Goal: Entertainment & Leisure: Consume media (video, audio)

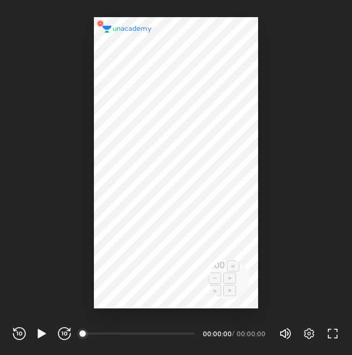
scroll to position [355, 352]
click at [305, 335] on icon "button" at bounding box center [309, 334] width 10 height 11
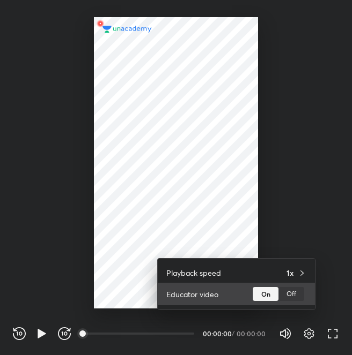
click at [293, 301] on div "Off" at bounding box center [291, 294] width 26 height 14
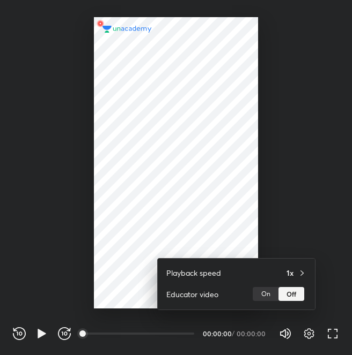
click at [336, 260] on div at bounding box center [176, 177] width 352 height 355
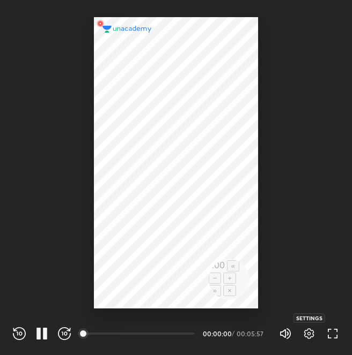
click at [309, 333] on icon "button" at bounding box center [308, 334] width 13 height 13
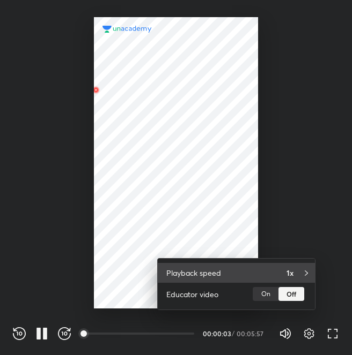
click at [295, 276] on div "1x" at bounding box center [296, 273] width 20 height 11
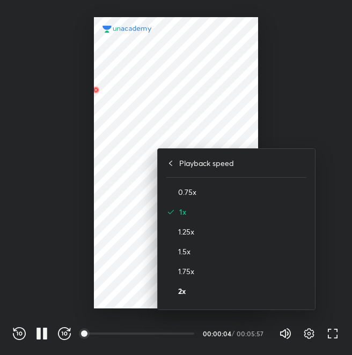
click at [186, 292] on h4 "2x" at bounding box center [242, 291] width 128 height 11
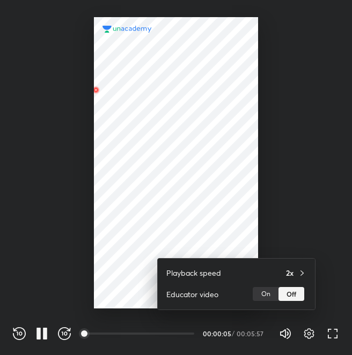
click at [312, 165] on div at bounding box center [176, 177] width 352 height 355
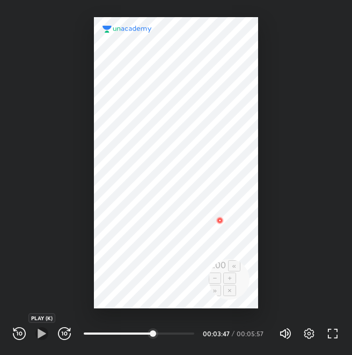
click at [46, 335] on icon "button" at bounding box center [41, 334] width 13 height 13
click at [42, 337] on icon "button" at bounding box center [41, 334] width 13 height 13
click at [39, 329] on icon "button" at bounding box center [41, 334] width 13 height 13
click at [45, 338] on icon "button" at bounding box center [45, 334] width 4 height 12
click at [41, 336] on icon "button" at bounding box center [42, 333] width 8 height 9
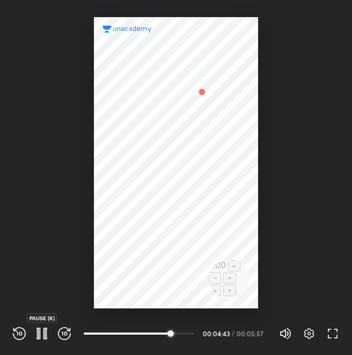
click at [41, 336] on icon "button" at bounding box center [41, 334] width 13 height 13
click at [45, 330] on icon "button" at bounding box center [41, 334] width 13 height 13
